Goal: Task Accomplishment & Management: Manage account settings

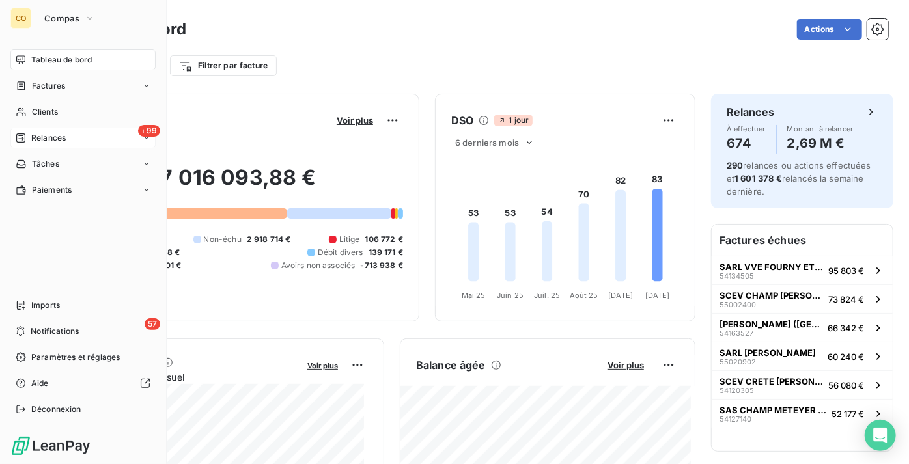
click at [71, 141] on div "+99 Relances" at bounding box center [82, 138] width 145 height 21
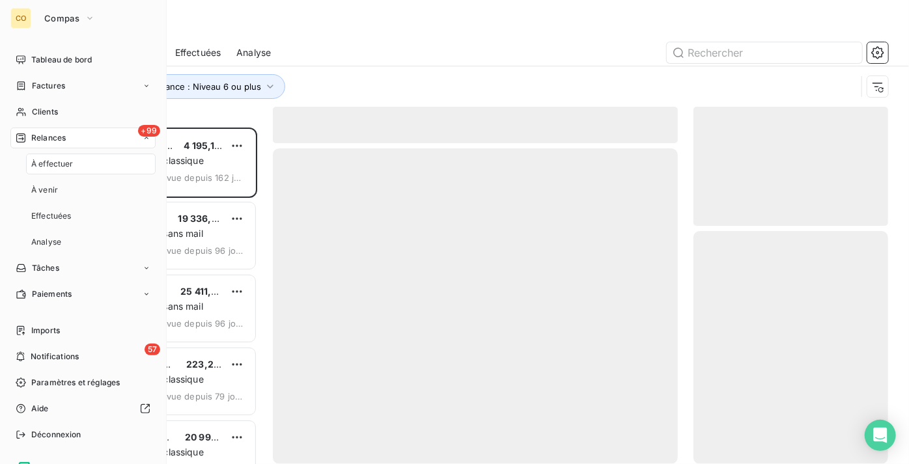
scroll to position [327, 186]
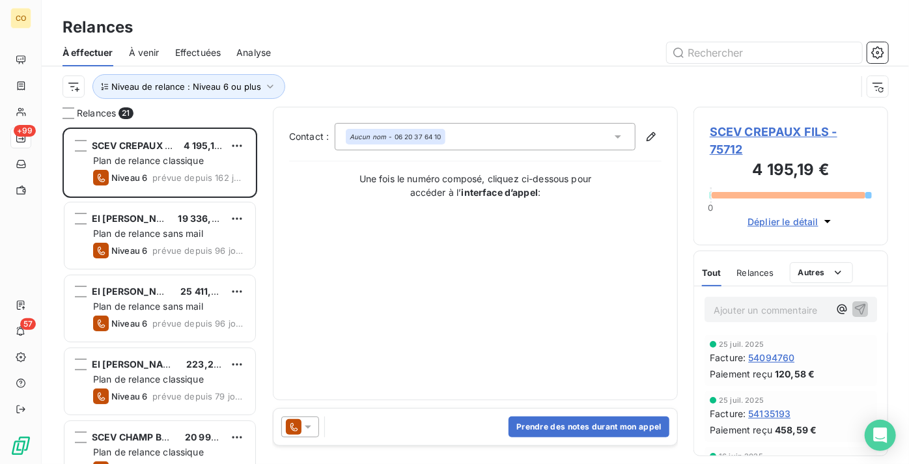
click at [204, 60] on div "Effectuées" at bounding box center [198, 52] width 46 height 27
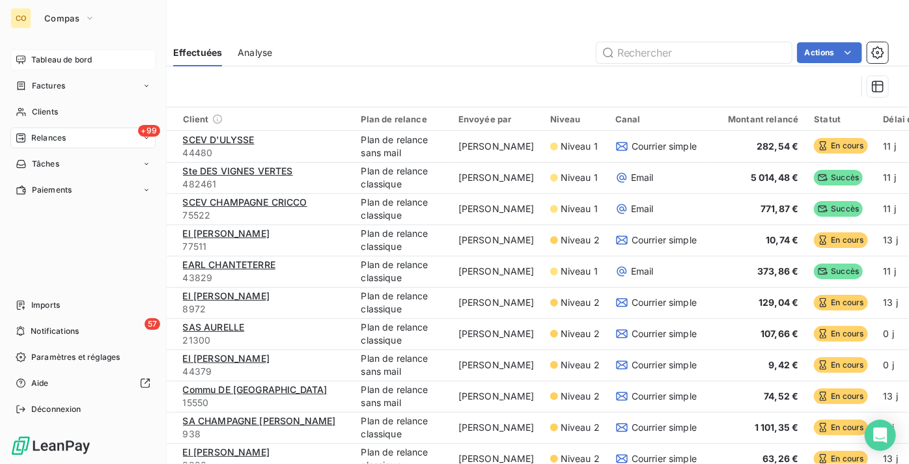
click at [43, 61] on span "Tableau de bord" at bounding box center [61, 60] width 61 height 12
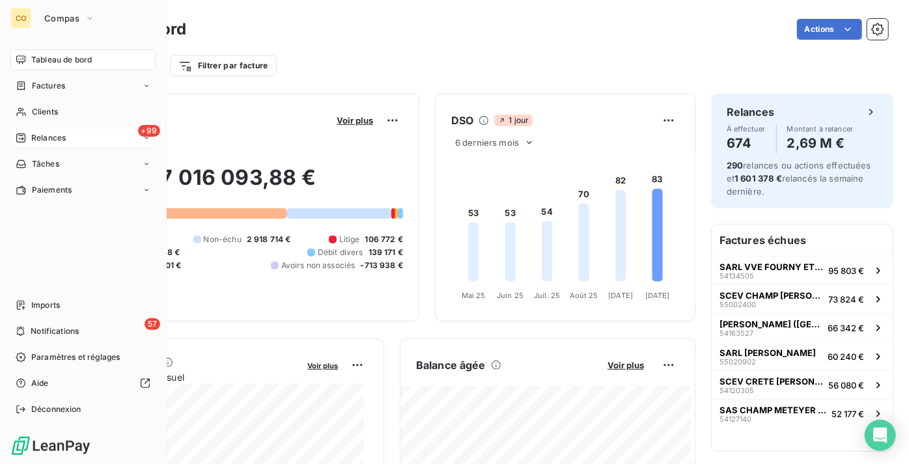
click at [63, 139] on span "Relances" at bounding box center [48, 138] width 35 height 12
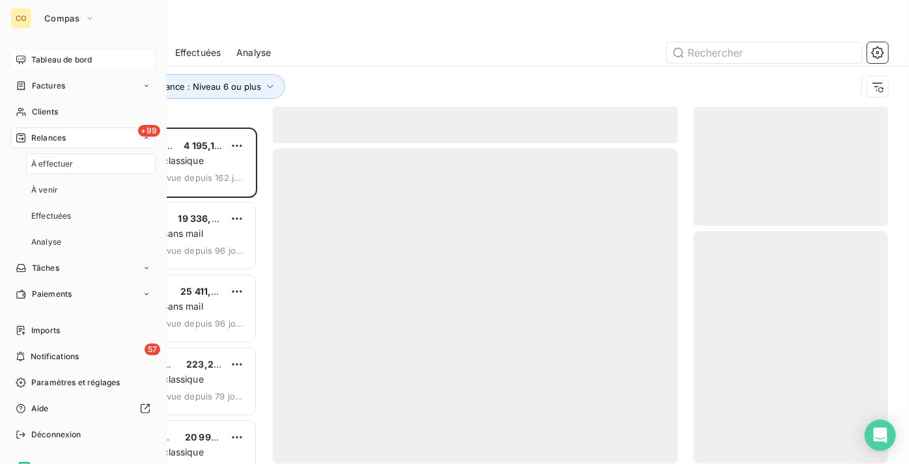
scroll to position [327, 186]
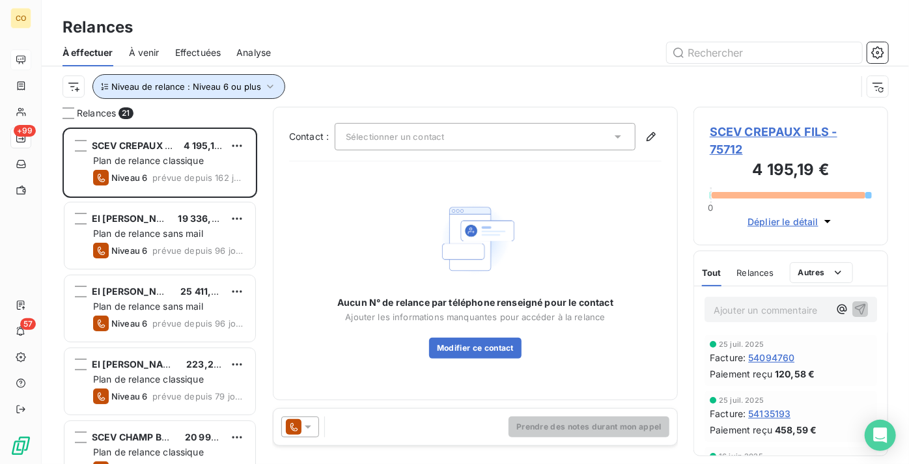
click at [225, 92] on button "Niveau de relance : Niveau 6 ou plus" at bounding box center [188, 86] width 193 height 25
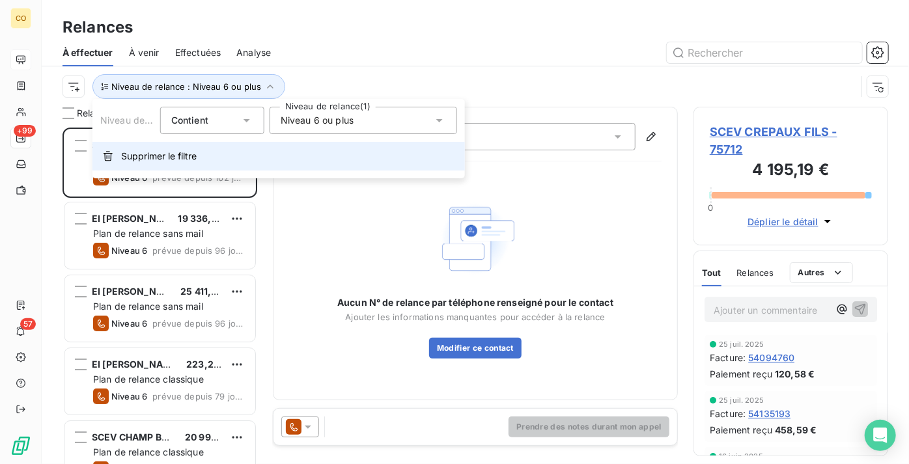
click at [174, 159] on span "Supprimer le filtre" at bounding box center [159, 156] width 76 height 13
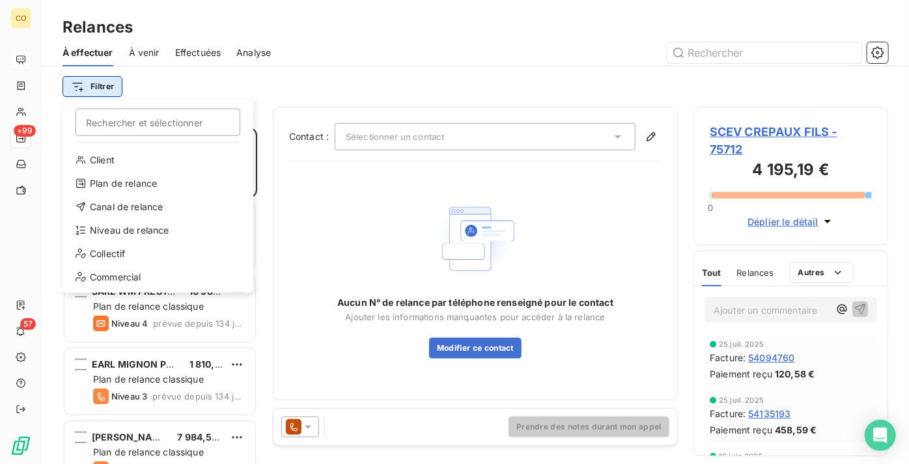
click at [94, 85] on html "CO +99 57 Relances À effectuer À venir Effectuées Analyse Filtrer Rechercher et…" at bounding box center [454, 232] width 909 height 464
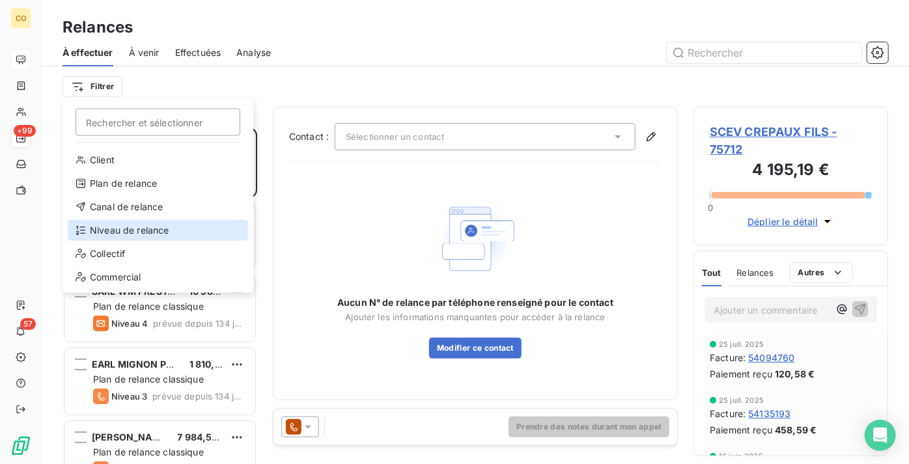
click at [174, 224] on div "Niveau de relance" at bounding box center [158, 230] width 180 height 21
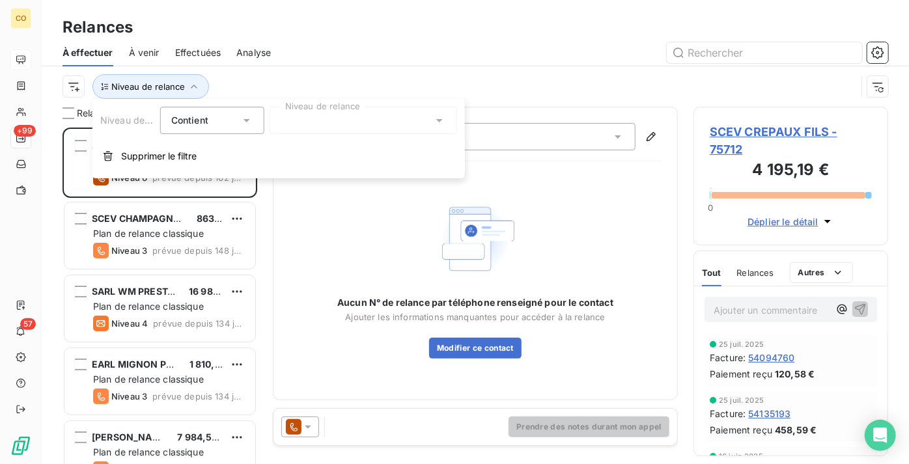
click at [357, 107] on div at bounding box center [363, 120] width 187 height 27
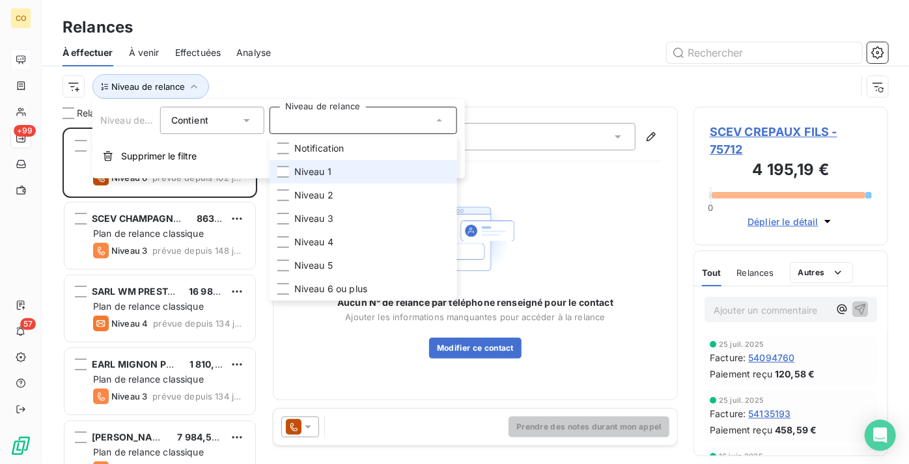
click at [352, 171] on li "Niveau 1" at bounding box center [363, 171] width 187 height 23
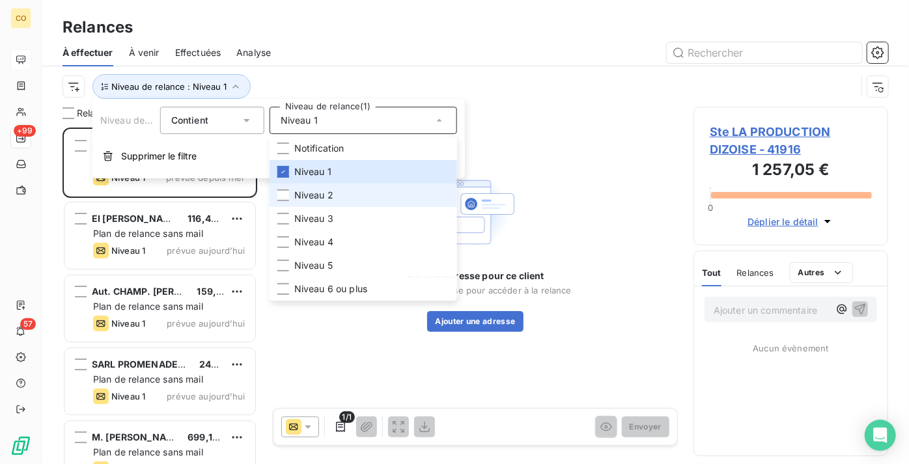
click at [348, 198] on li "Niveau 2" at bounding box center [363, 195] width 187 height 23
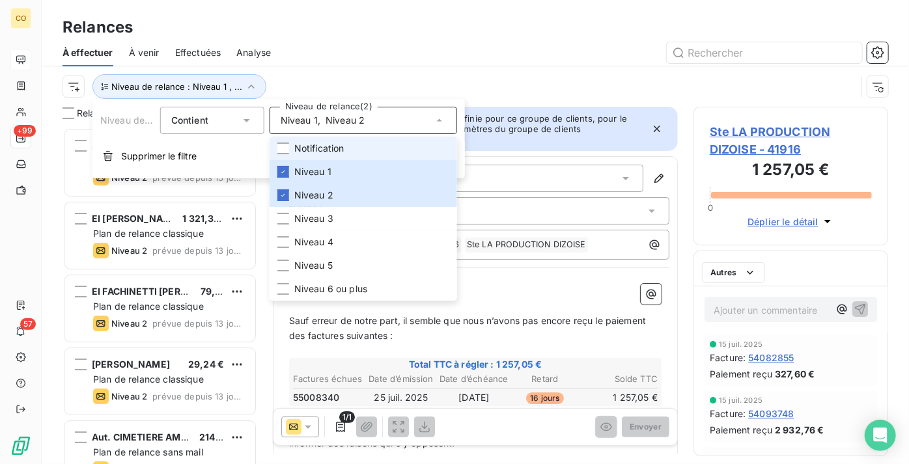
scroll to position [327, 186]
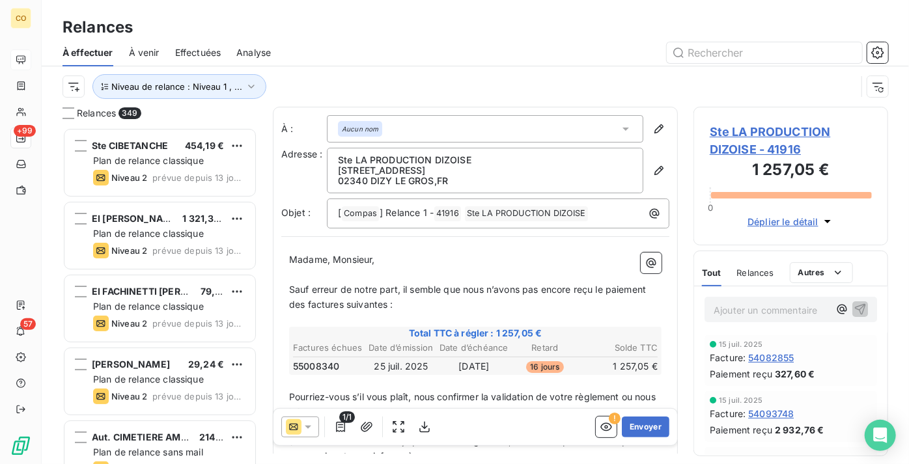
click at [406, 55] on div at bounding box center [587, 52] width 602 height 21
click at [220, 97] on button "Niveau de relance : Niveau 1 , ..." at bounding box center [179, 86] width 174 height 25
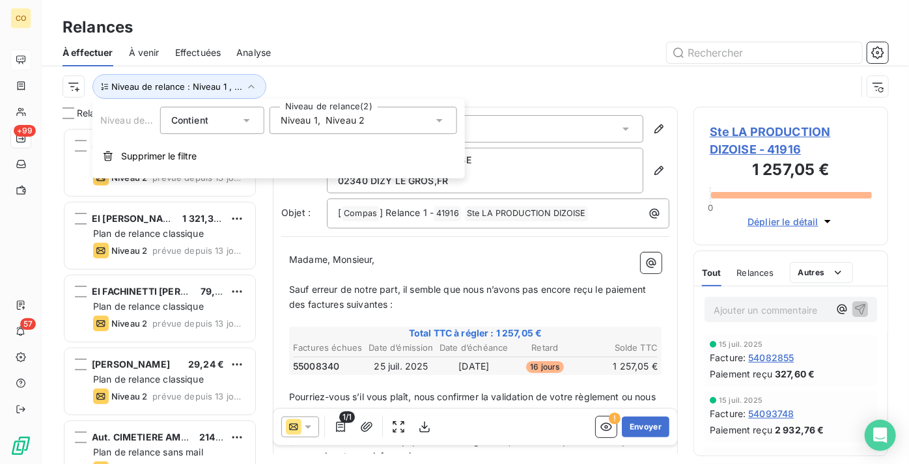
click at [307, 113] on div "Niveau 1 , Niveau 2" at bounding box center [363, 120] width 187 height 27
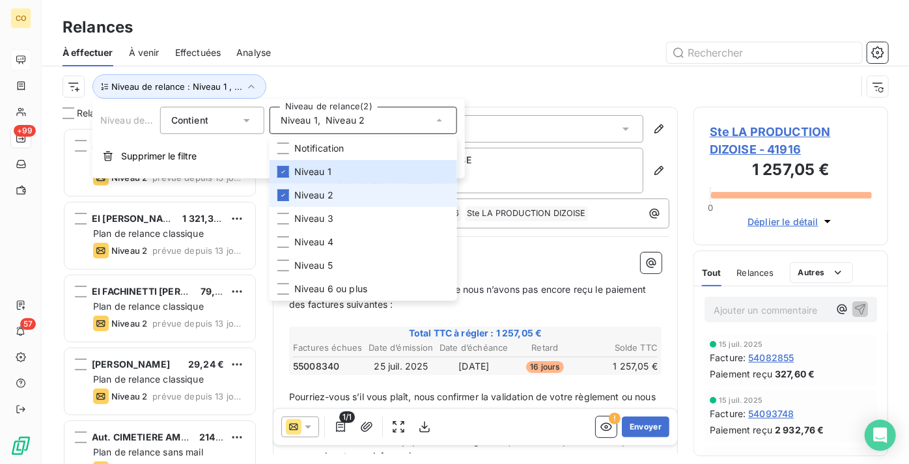
click at [306, 195] on span "Niveau 2" at bounding box center [313, 195] width 39 height 13
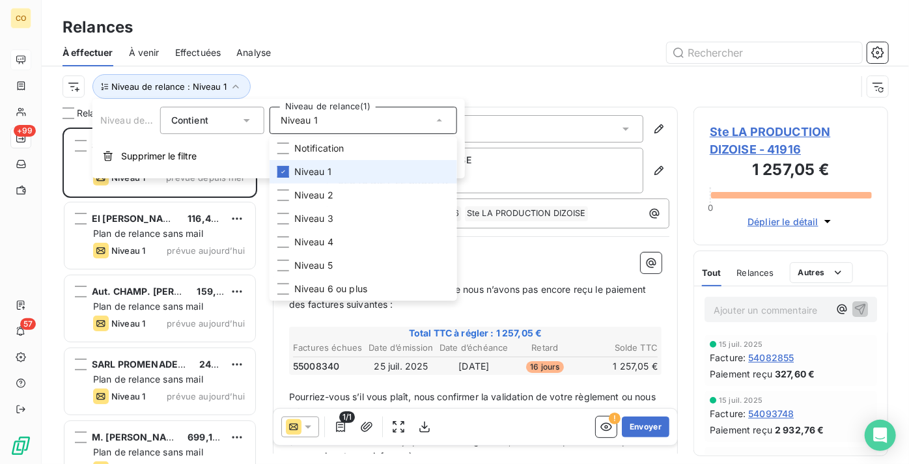
click at [318, 170] on span "Niveau 1" at bounding box center [312, 171] width 37 height 13
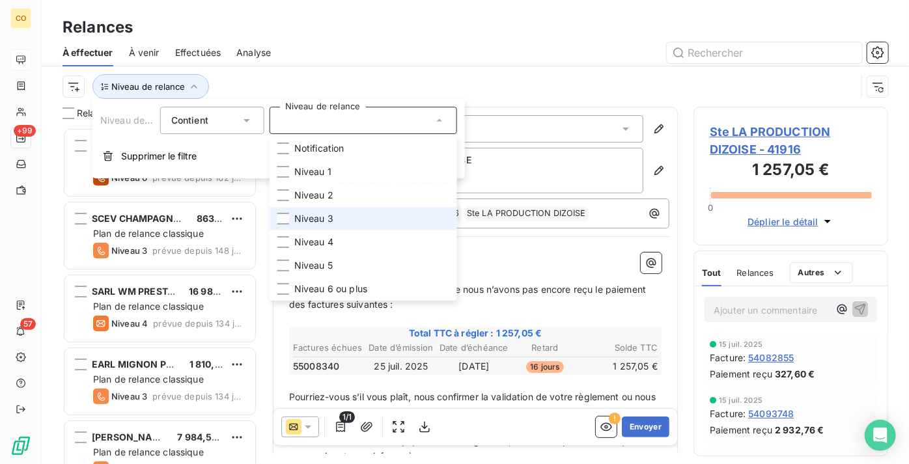
click at [318, 226] on li "Niveau 3" at bounding box center [363, 218] width 187 height 23
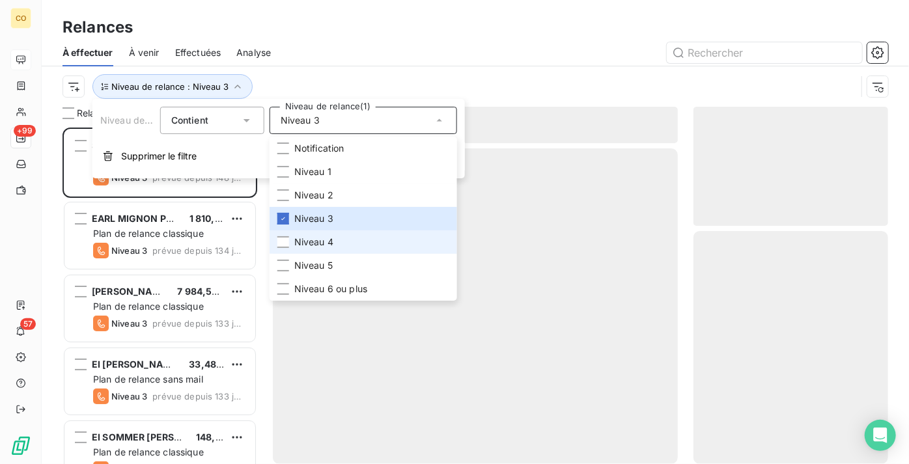
drag, startPoint x: 324, startPoint y: 243, endPoint x: 329, endPoint y: 269, distance: 25.9
click at [325, 245] on span "Niveau 4" at bounding box center [313, 242] width 39 height 13
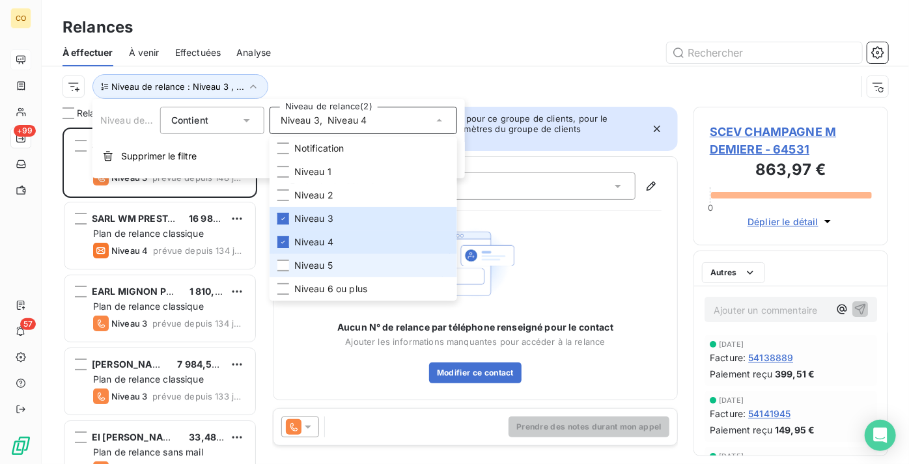
scroll to position [327, 186]
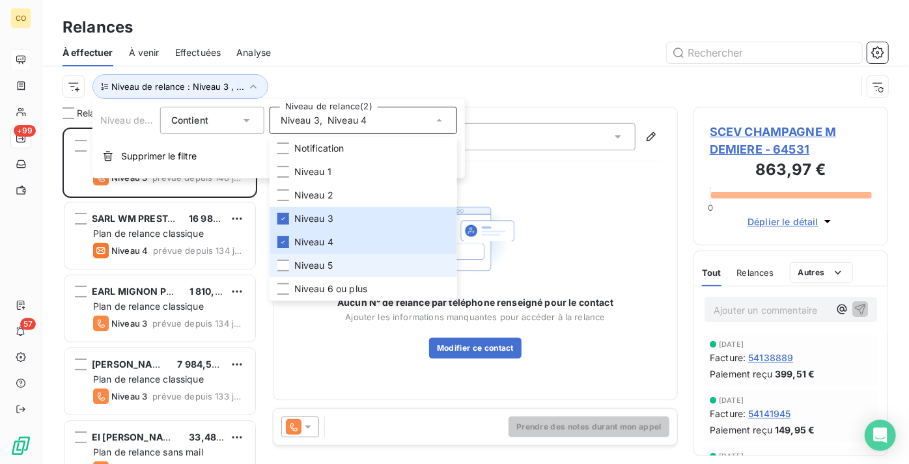
drag, startPoint x: 329, startPoint y: 270, endPoint x: 331, endPoint y: 283, distance: 13.2
click at [331, 275] on li "Niveau 5" at bounding box center [363, 265] width 187 height 23
drag, startPoint x: 333, startPoint y: 288, endPoint x: 337, endPoint y: 266, distance: 23.1
click at [333, 289] on span "Niveau 6 ou plus" at bounding box center [330, 289] width 73 height 13
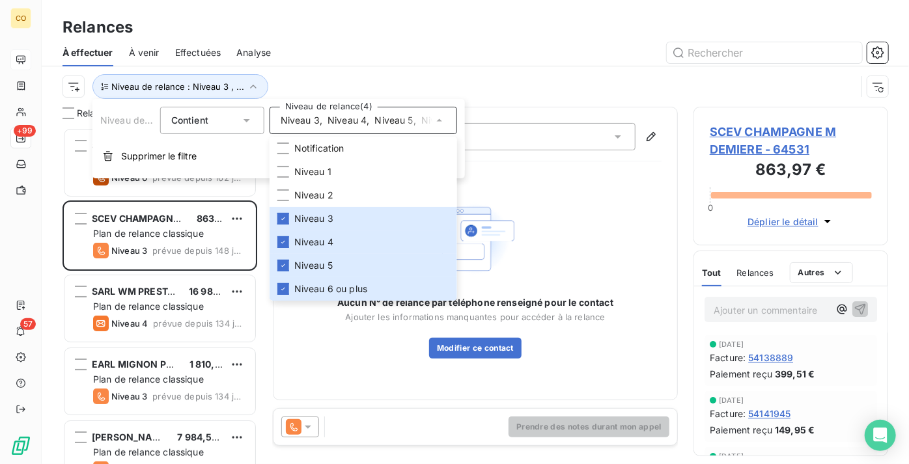
click at [395, 43] on div at bounding box center [587, 52] width 602 height 21
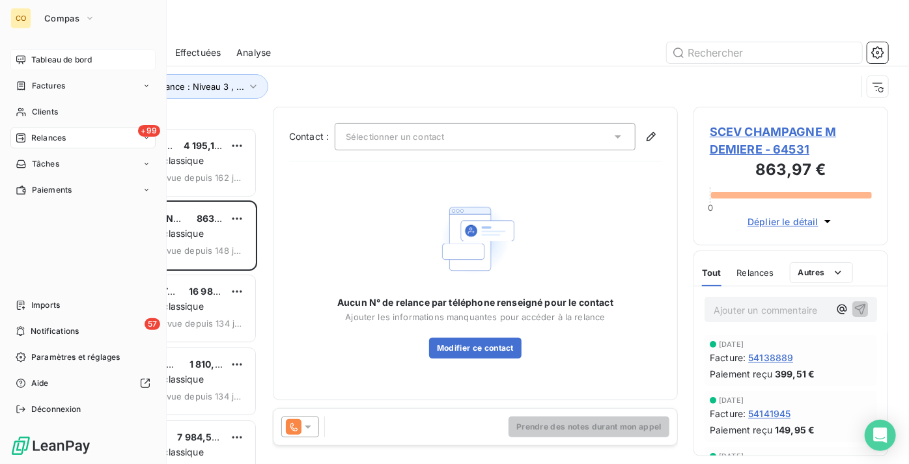
click at [92, 62] on span "Tableau de bord" at bounding box center [61, 60] width 61 height 12
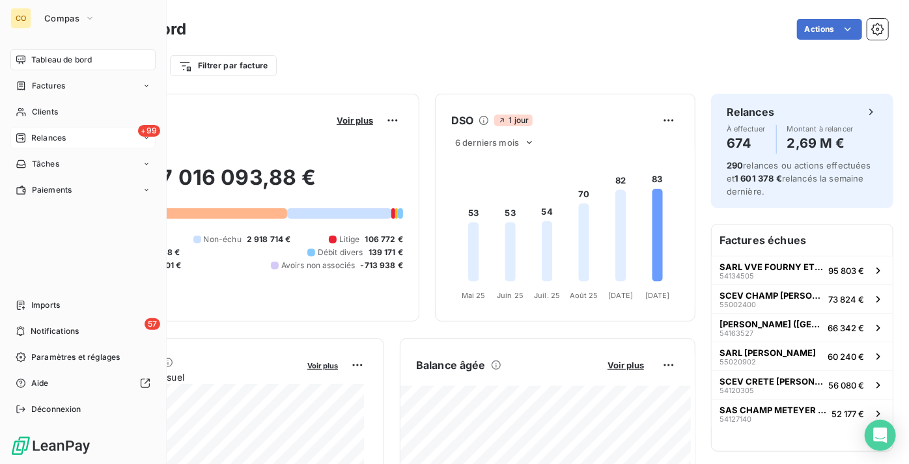
click at [71, 143] on div "+99 Relances" at bounding box center [82, 138] width 145 height 21
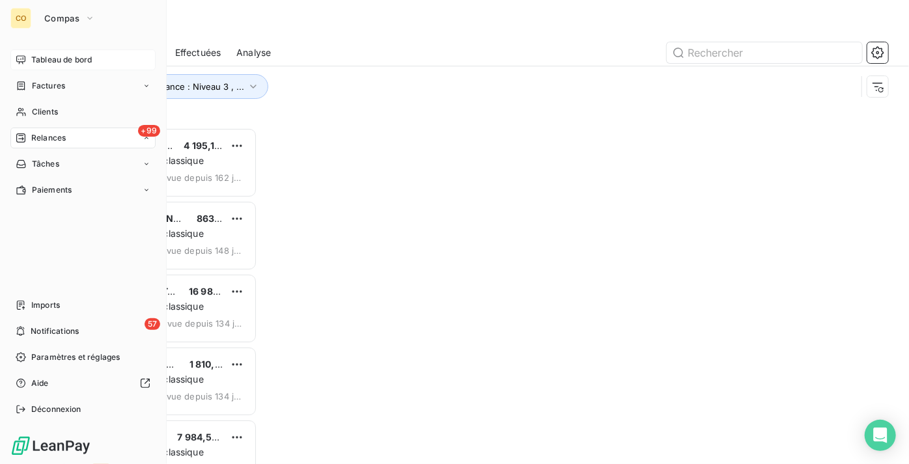
scroll to position [327, 186]
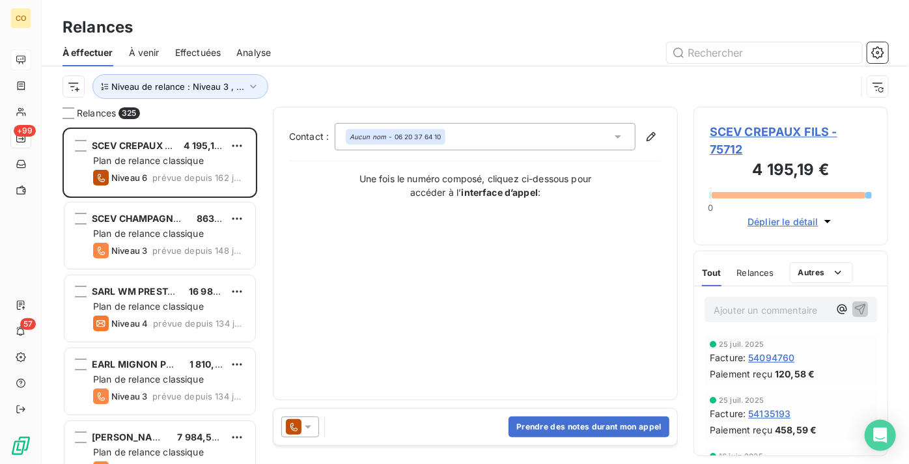
click at [194, 51] on span "Effectuées" at bounding box center [198, 52] width 46 height 13
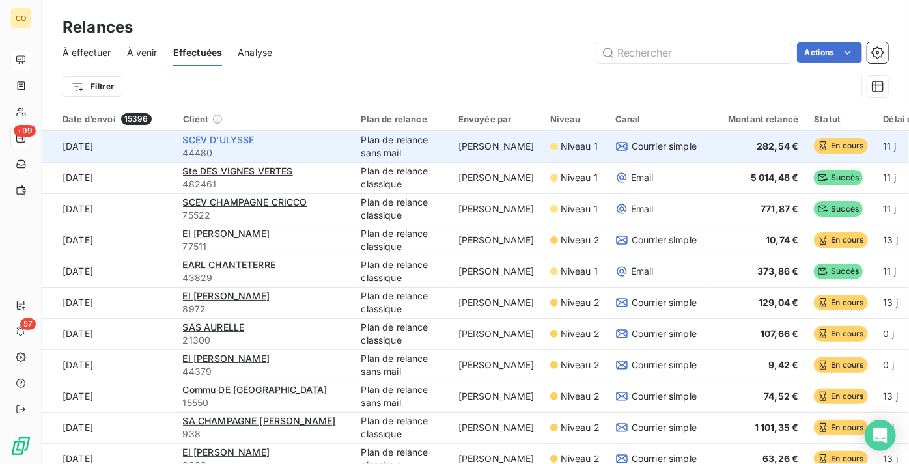
click at [236, 141] on span "SCEV D'ULYSSE" at bounding box center [219, 139] width 72 height 11
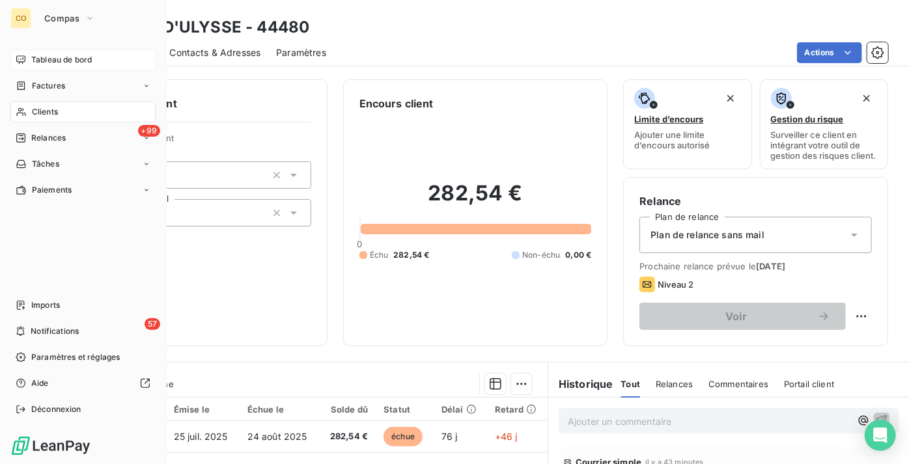
click at [52, 60] on span "Tableau de bord" at bounding box center [61, 60] width 61 height 12
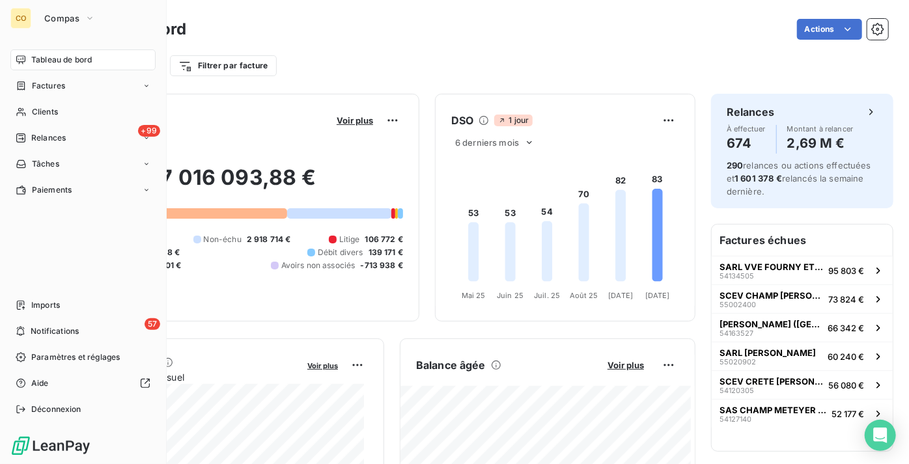
click at [32, 24] on div "CO Compas" at bounding box center [82, 18] width 145 height 21
click at [77, 21] on span "Compas" at bounding box center [61, 18] width 35 height 10
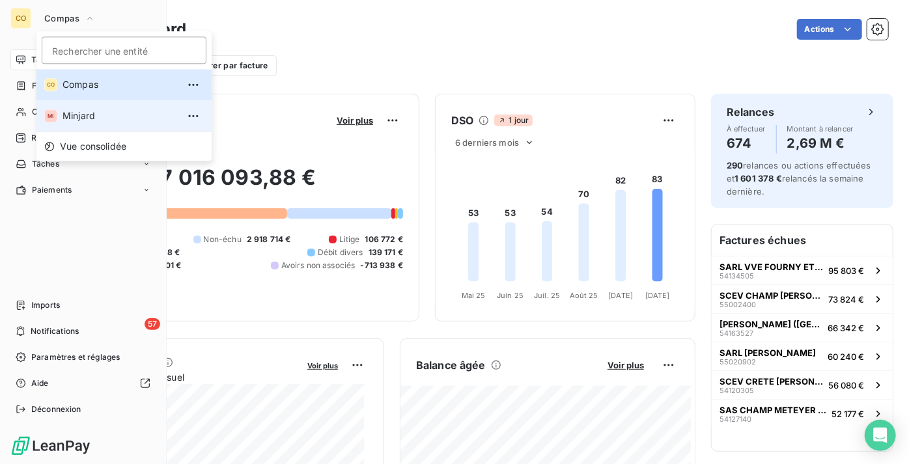
click at [83, 127] on li "MI Minjard" at bounding box center [123, 115] width 175 height 31
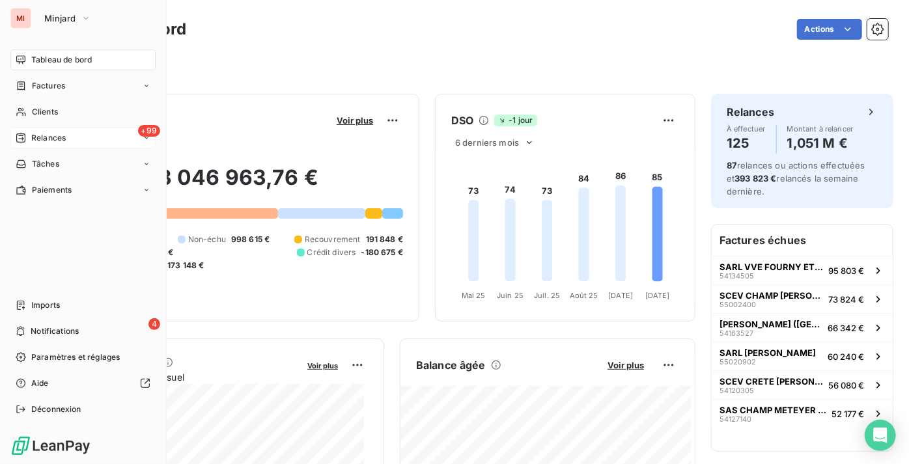
click at [61, 132] on div "+99 Relances" at bounding box center [82, 138] width 145 height 21
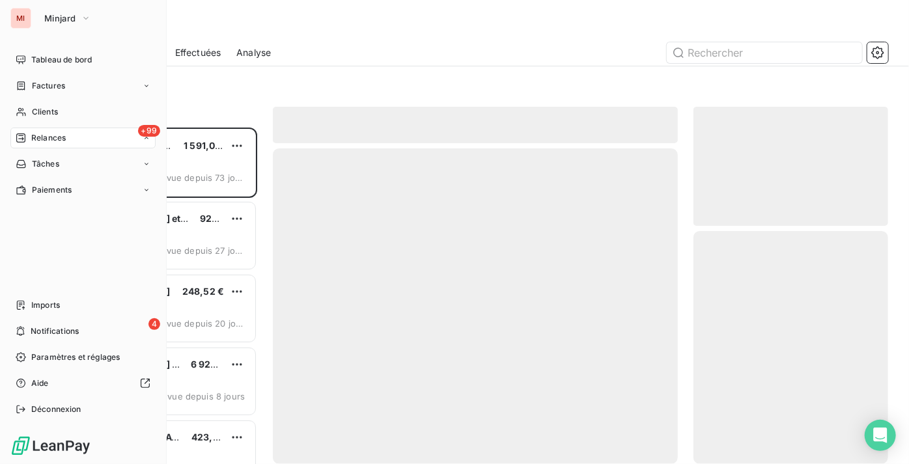
scroll to position [327, 186]
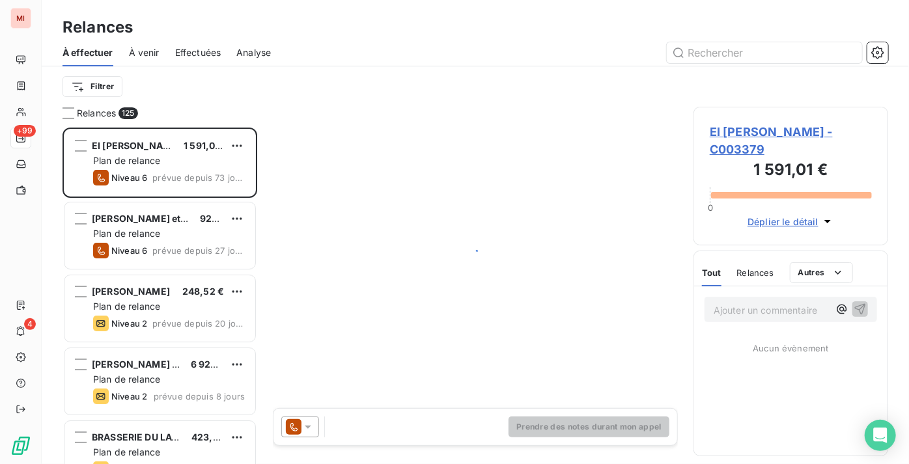
click at [208, 52] on span "Effectuées" at bounding box center [198, 52] width 46 height 13
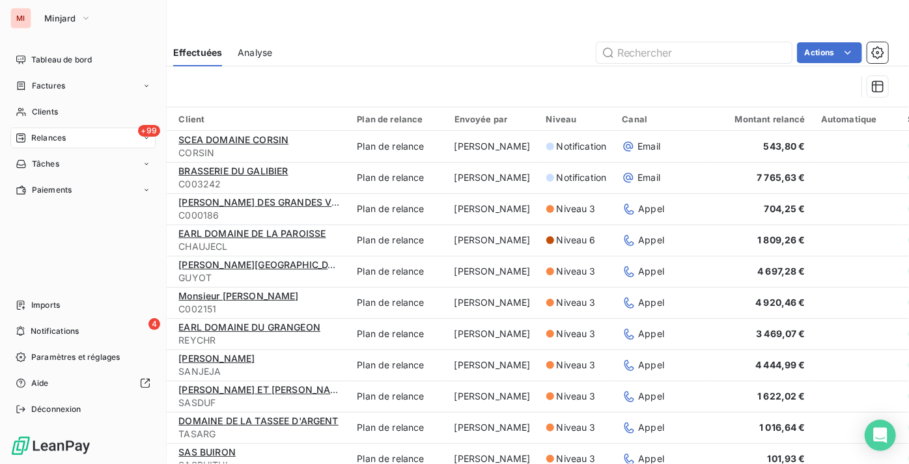
click at [37, 60] on span "Tableau de bord" at bounding box center [61, 60] width 61 height 12
